Goal: Task Accomplishment & Management: Manage account settings

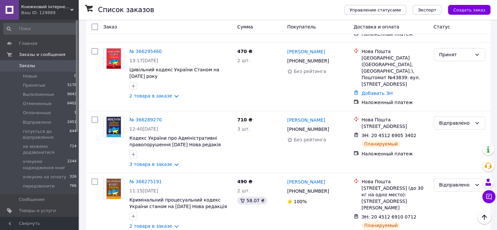
scroll to position [149, 0]
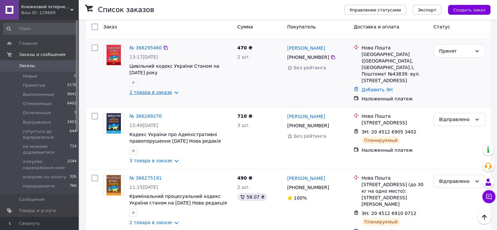
click at [170, 93] on link "2 товара в заказе" at bounding box center [151, 92] width 43 height 5
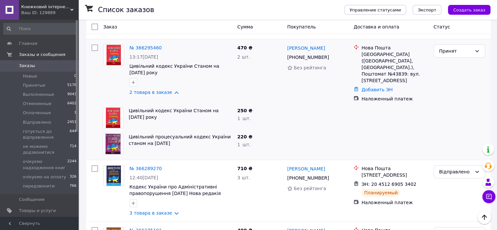
click at [26, 67] on span "Заказы" at bounding box center [27, 66] width 16 height 6
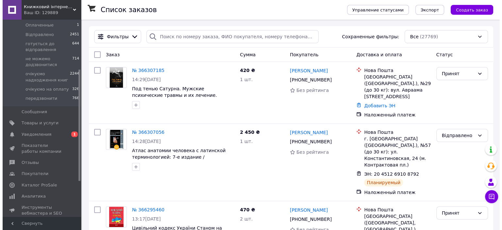
scroll to position [88, 0]
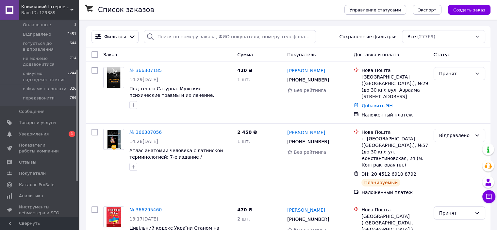
drag, startPoint x: 76, startPoint y: 85, endPoint x: 81, endPoint y: 134, distance: 49.7
click at [49, 134] on span "Уведомления" at bounding box center [40, 134] width 42 height 6
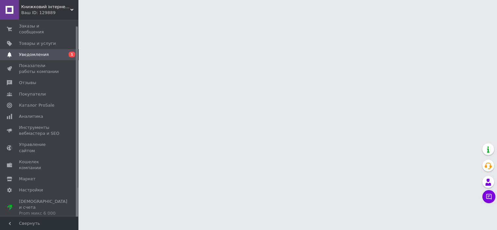
scroll to position [7, 0]
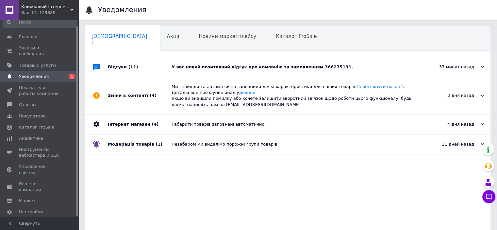
click at [273, 68] on div "У вас новий позитивний відгук про компанію за замовленням 366275191." at bounding box center [295, 67] width 247 height 6
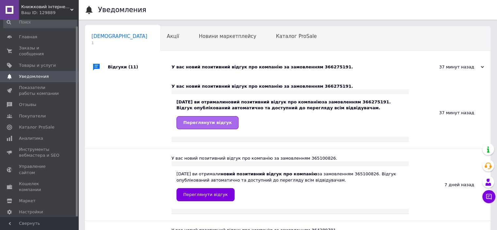
click at [216, 125] on span "Переглянути відгук" at bounding box center [207, 122] width 48 height 5
click at [46, 85] on span "Показатели работы компании" at bounding box center [40, 91] width 42 height 12
